Goal: Transaction & Acquisition: Purchase product/service

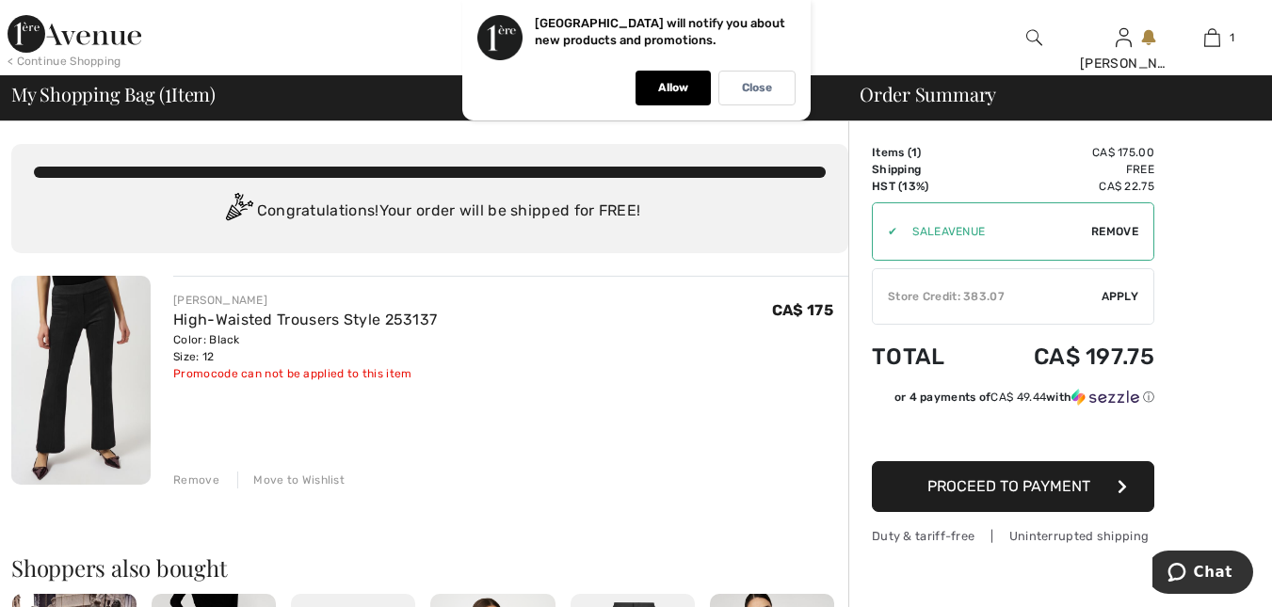
click at [893, 486] on button "Proceed to Payment" at bounding box center [1013, 486] width 282 height 51
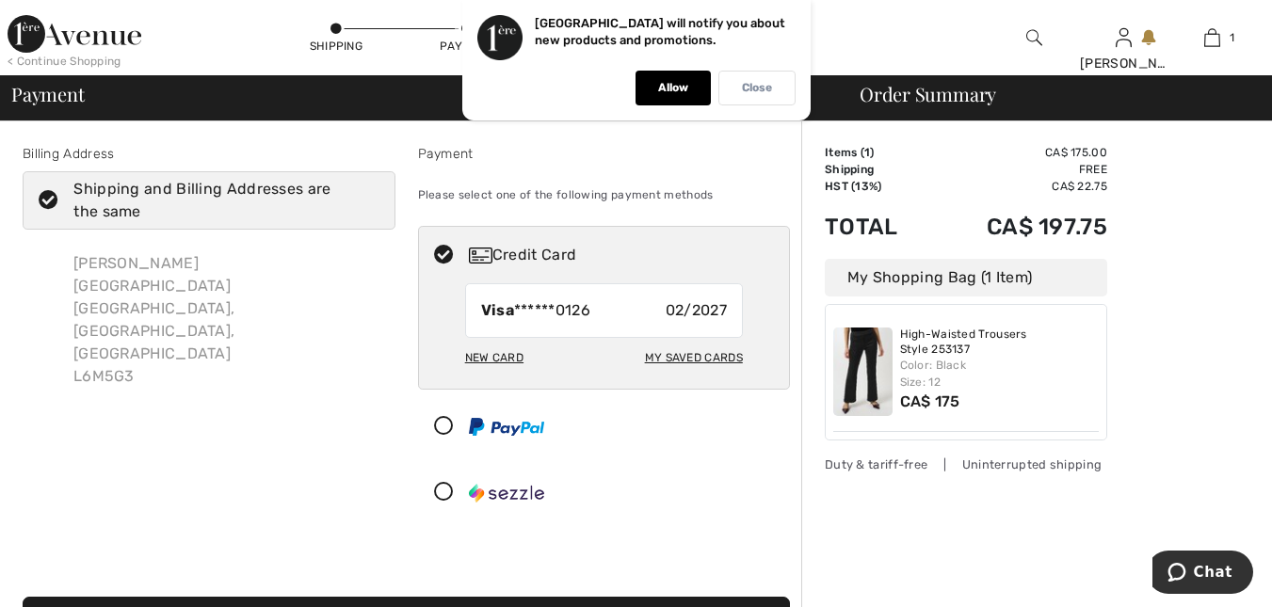
click at [748, 93] on p "Close" at bounding box center [757, 88] width 30 height 14
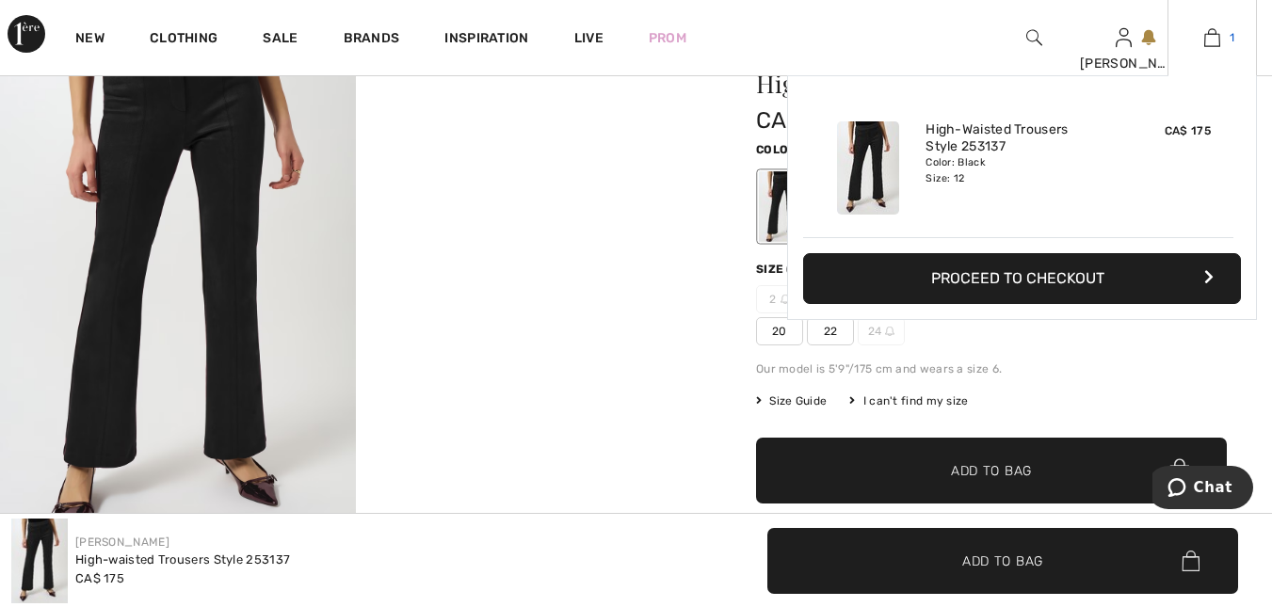
click at [1212, 39] on img at bounding box center [1212, 37] width 16 height 23
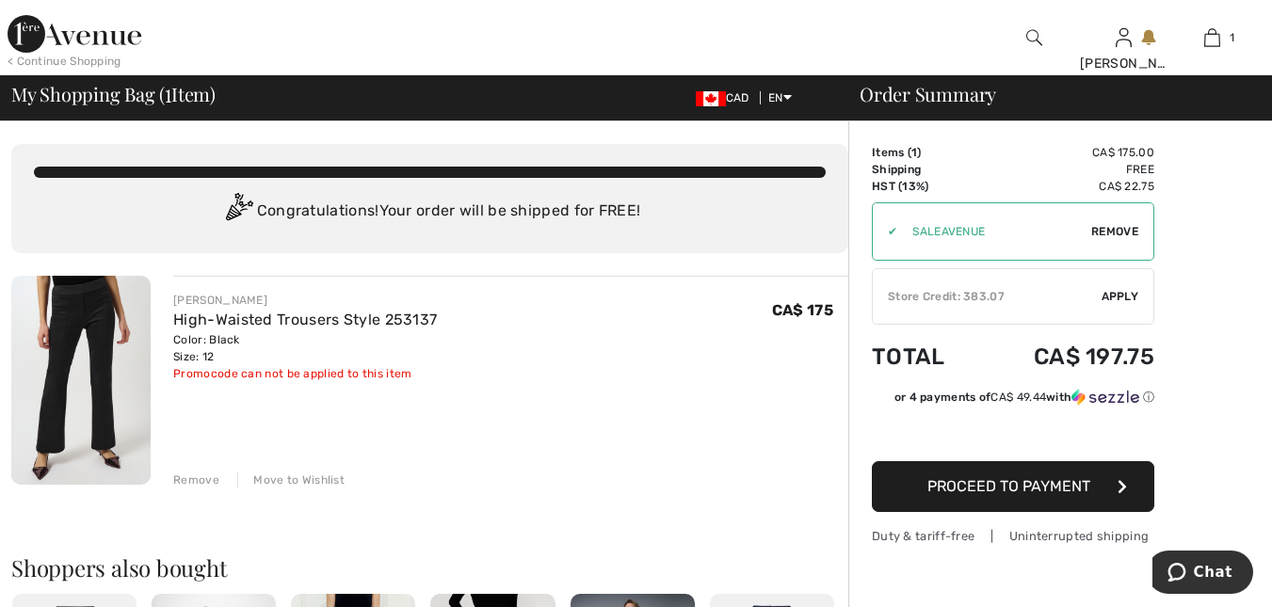
click at [200, 477] on div "Remove" at bounding box center [196, 480] width 46 height 17
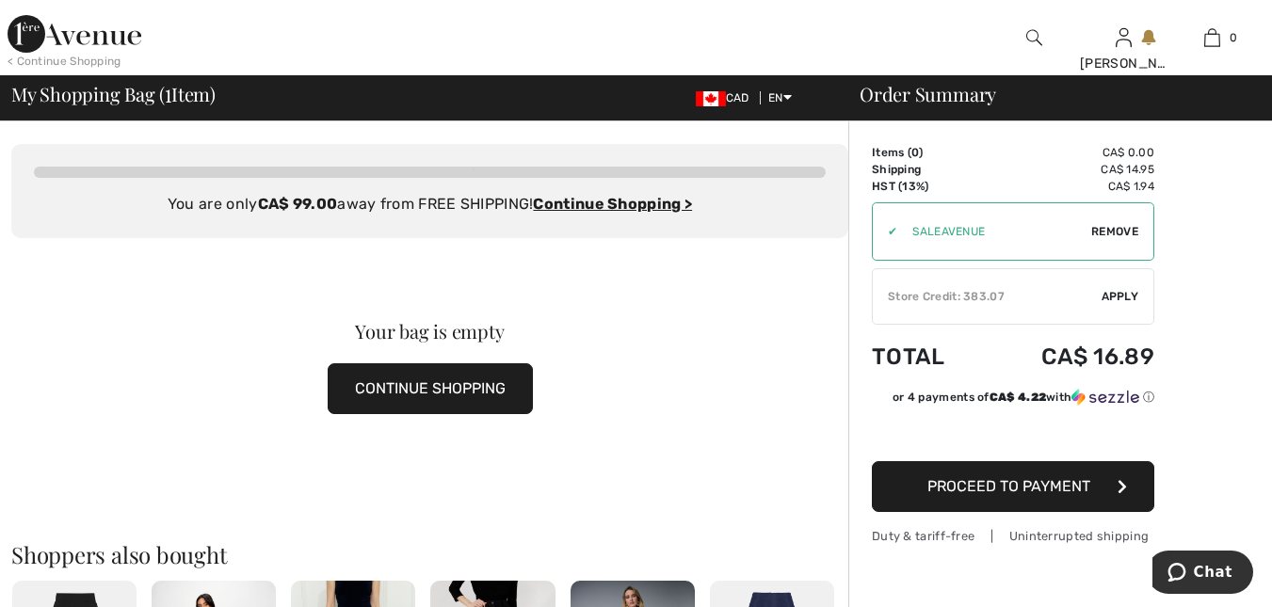
click at [392, 385] on button "CONTINUE SHOPPING" at bounding box center [430, 388] width 205 height 51
